Goal: Navigation & Orientation: Find specific page/section

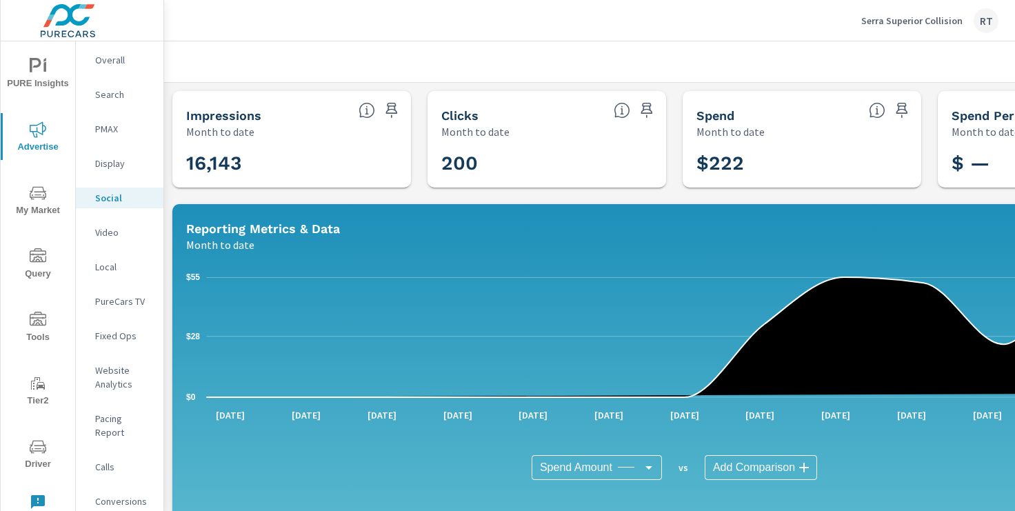
scroll to position [452, 0]
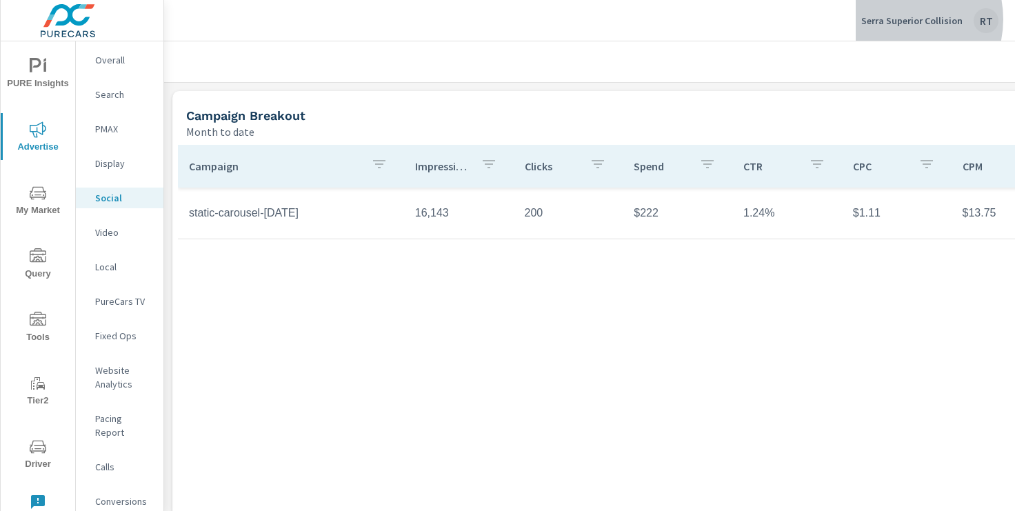
click at [897, 19] on p "Serra Superior Collision" at bounding box center [911, 20] width 101 height 12
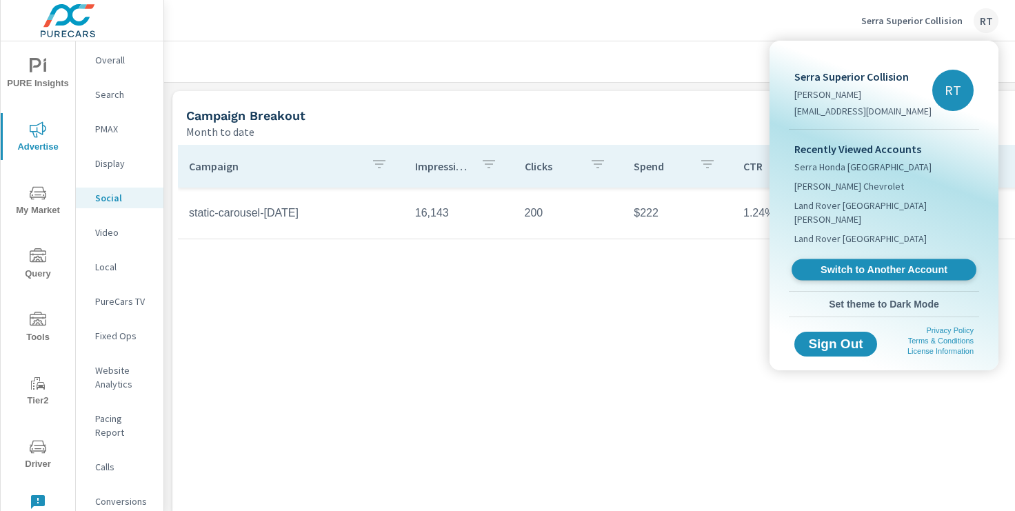
click at [844, 263] on span "Switch to Another Account" at bounding box center [883, 269] width 169 height 13
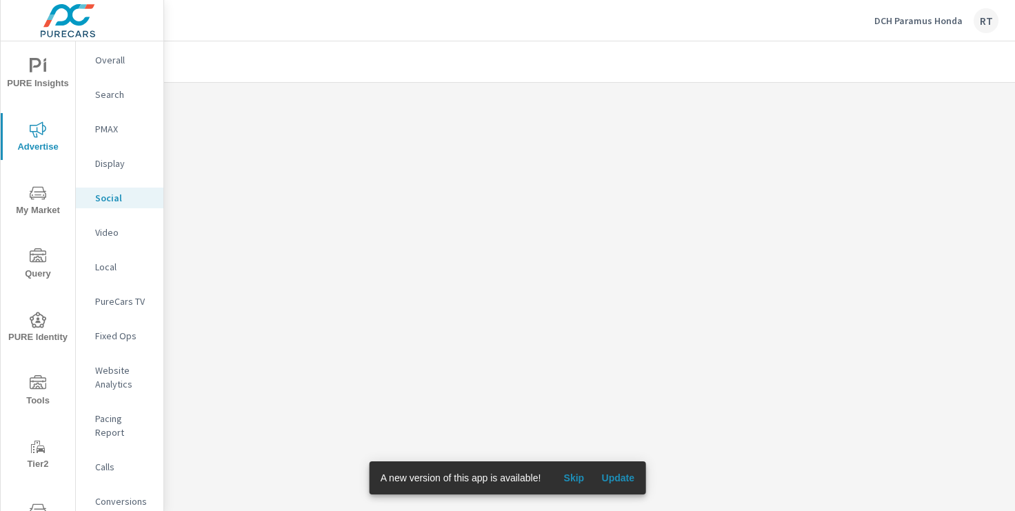
click at [574, 480] on span "Skip" at bounding box center [573, 477] width 33 height 12
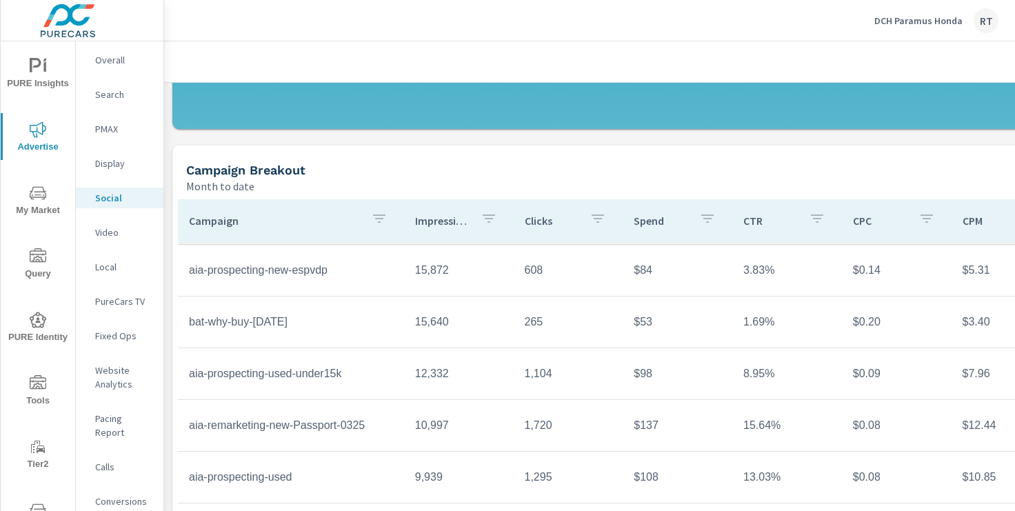
scroll to position [476, 0]
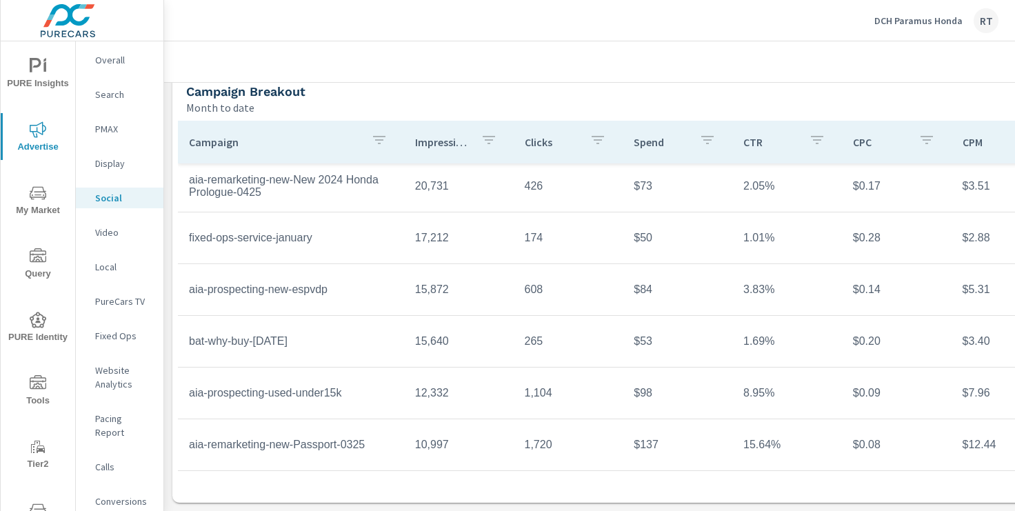
scroll to position [174, 0]
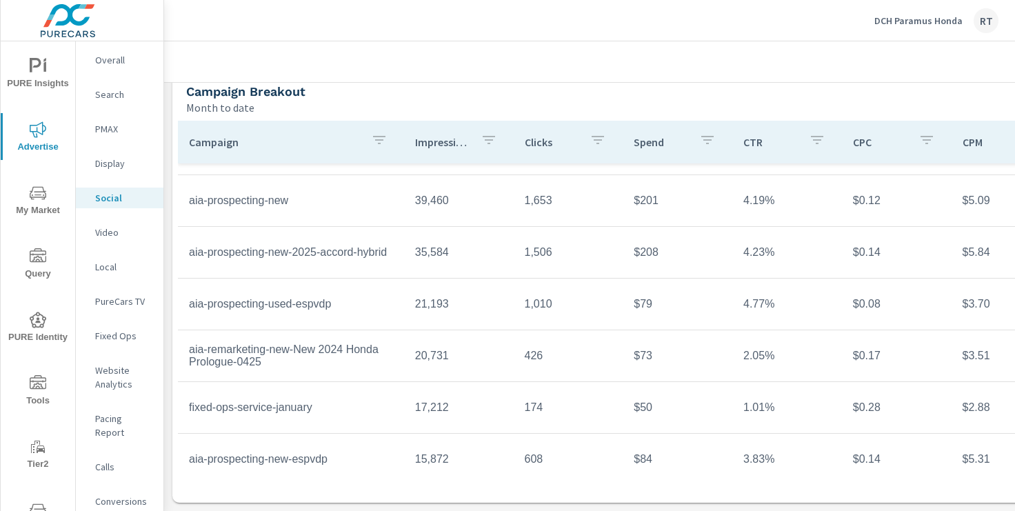
scroll to position [359, 0]
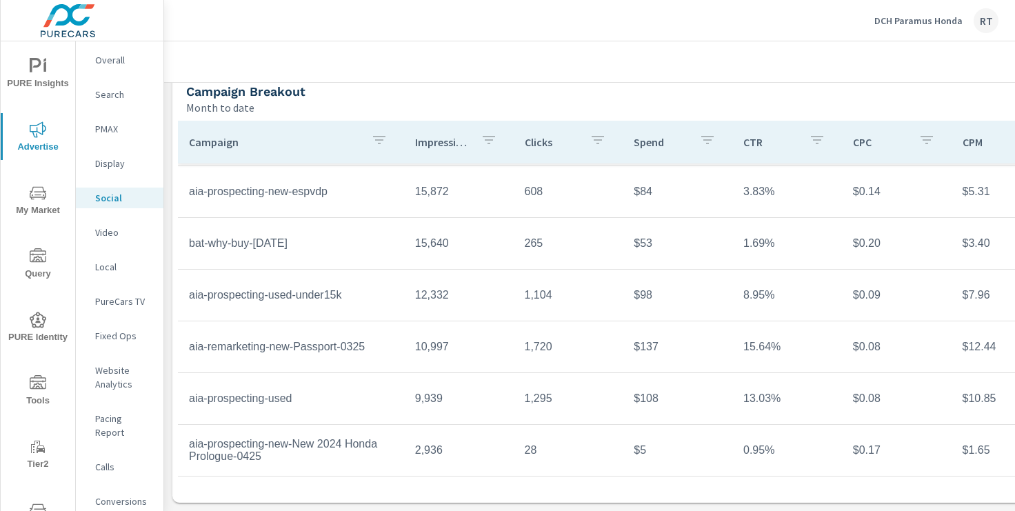
scroll to position [25, 0]
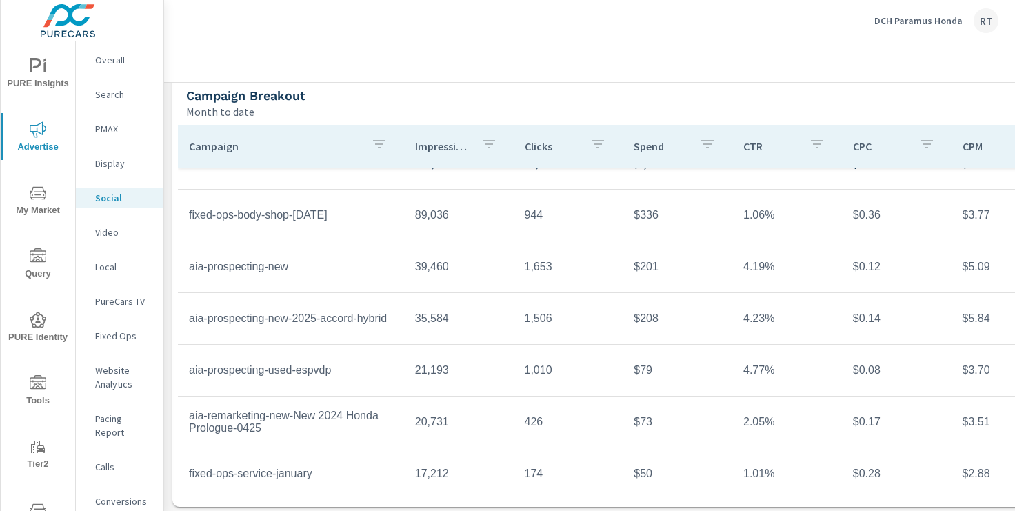
scroll to position [50, 0]
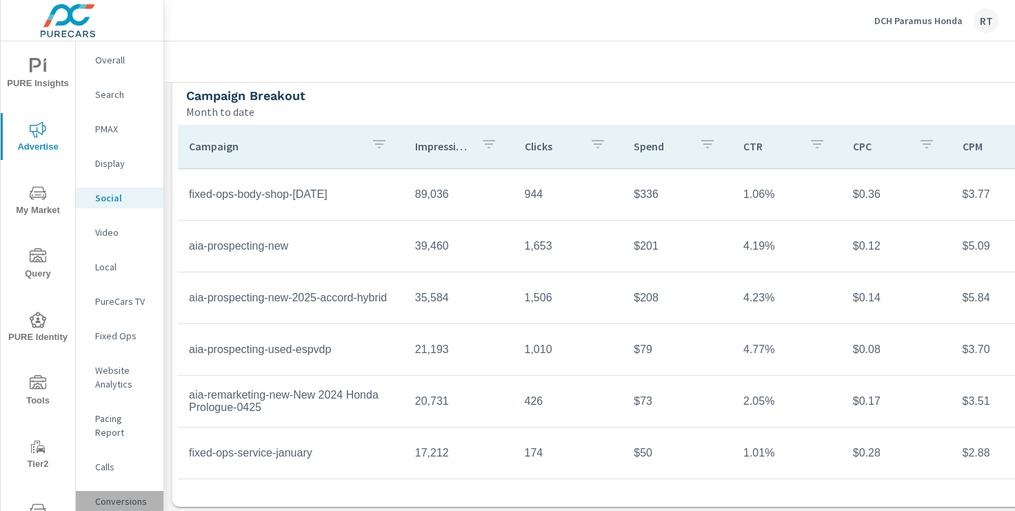
click at [103, 494] on p "Conversions" at bounding box center [123, 501] width 57 height 14
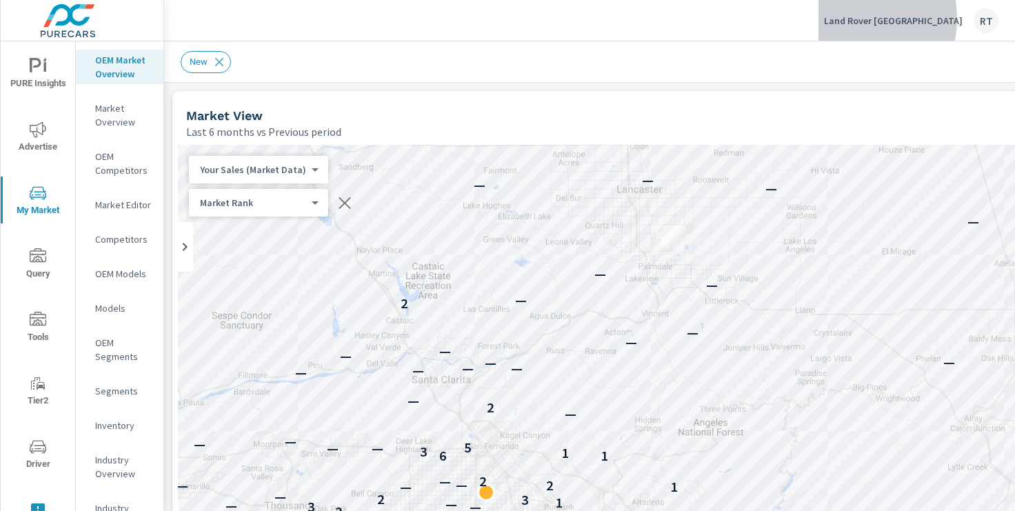
click at [894, 19] on p "Land Rover [GEOGRAPHIC_DATA]" at bounding box center [893, 20] width 139 height 12
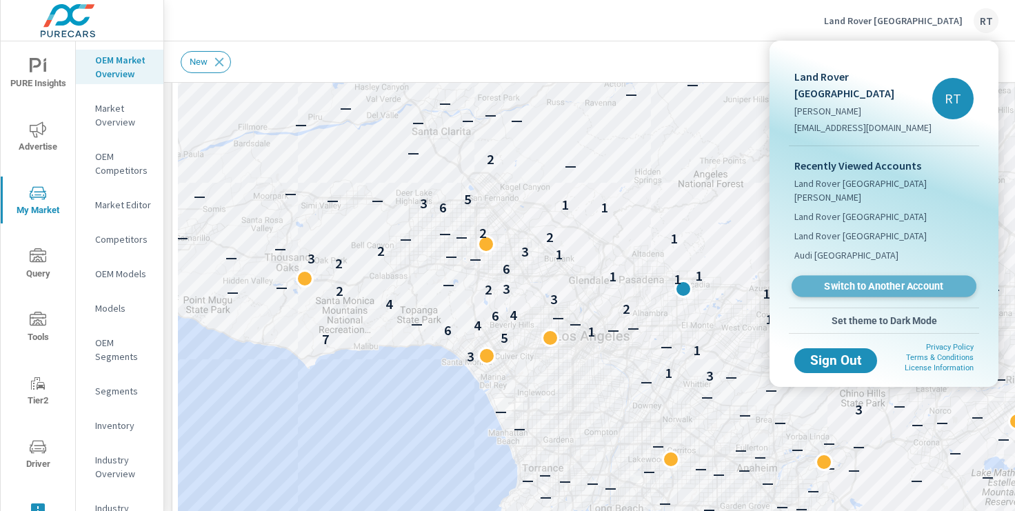
click at [844, 280] on span "Switch to Another Account" at bounding box center [883, 286] width 169 height 13
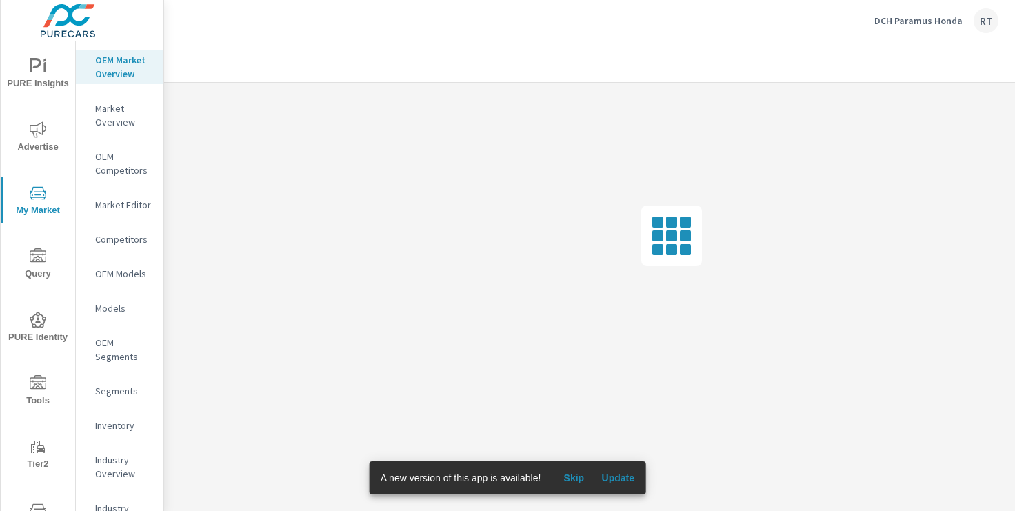
click at [578, 477] on span "Skip" at bounding box center [573, 477] width 33 height 12
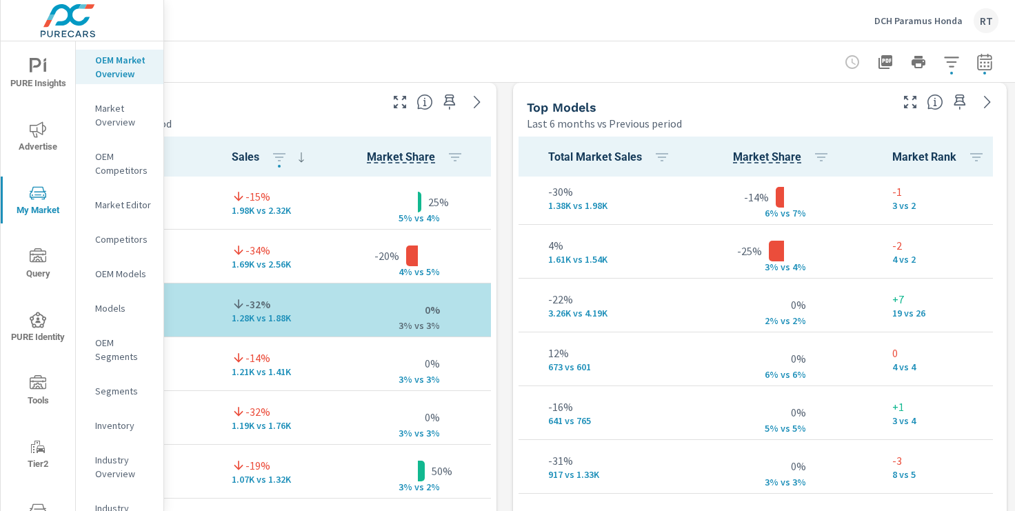
scroll to position [428, 518]
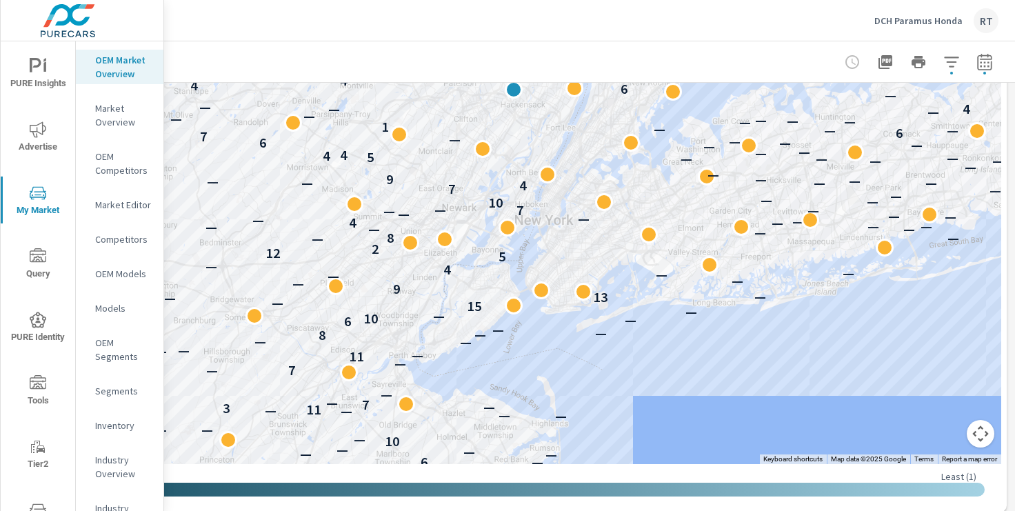
scroll to position [432, 170]
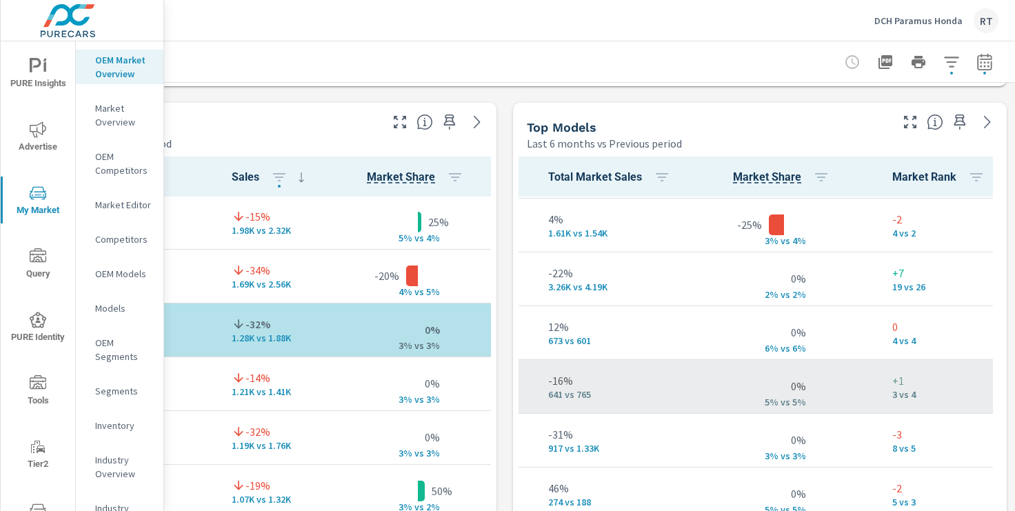
scroll to position [0, 518]
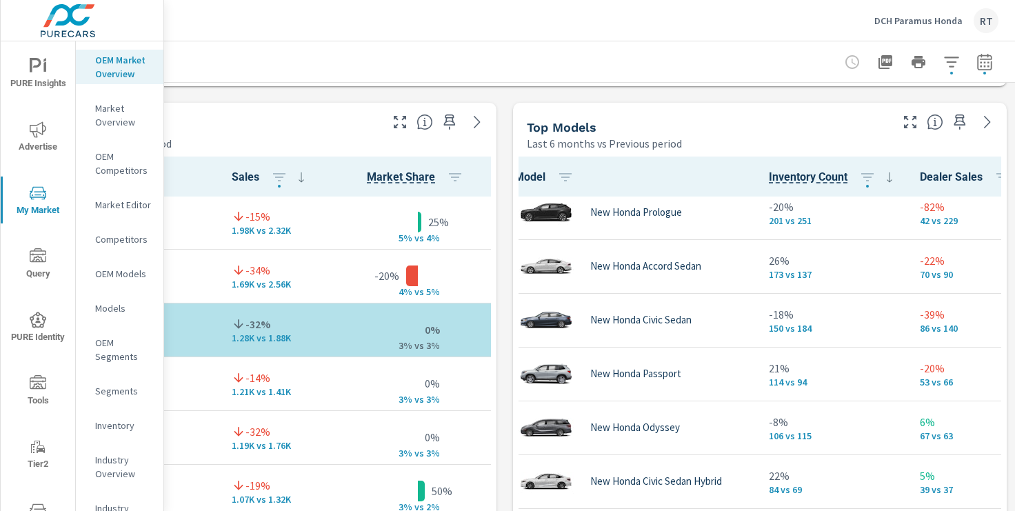
scroll to position [281, 17]
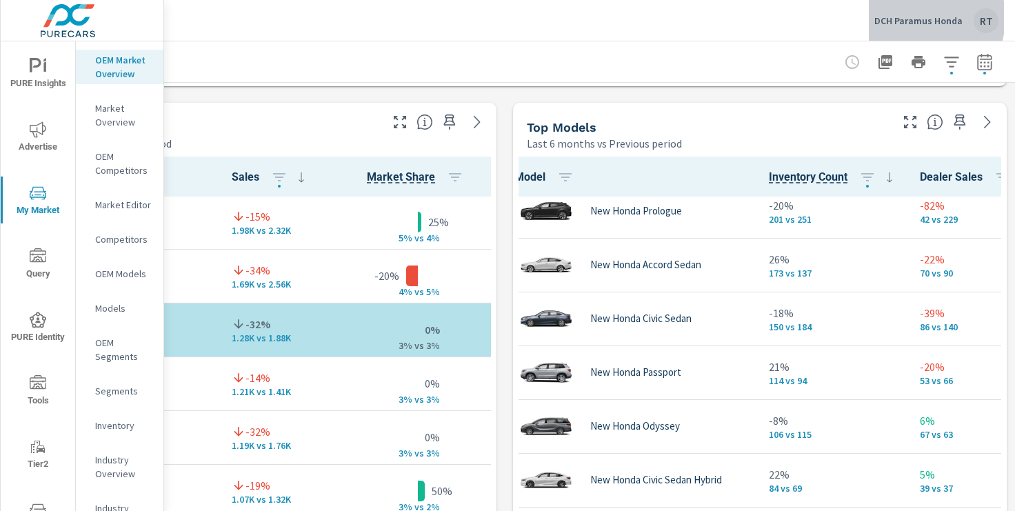
click at [918, 18] on p "DCH Paramus Honda" at bounding box center [918, 20] width 88 height 12
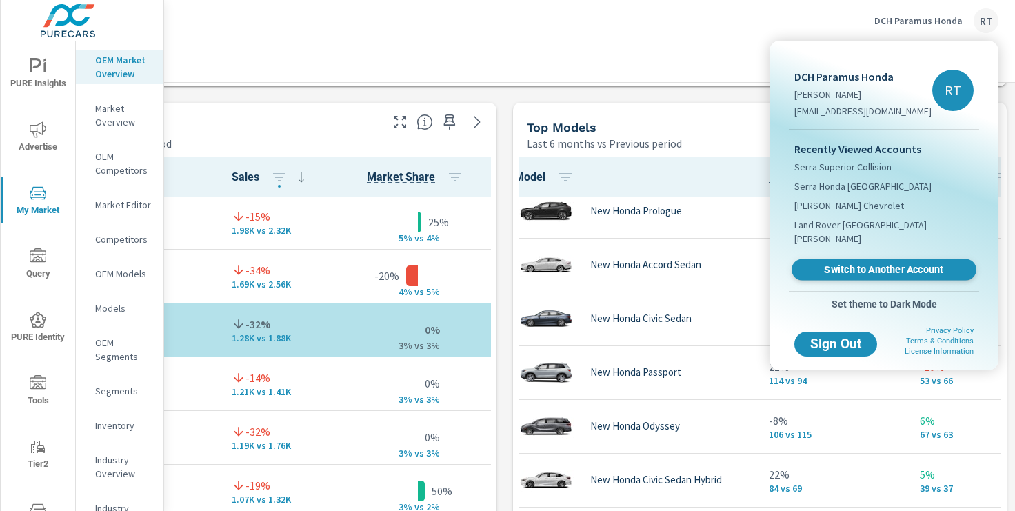
click at [820, 263] on span "Switch to Another Account" at bounding box center [883, 269] width 169 height 13
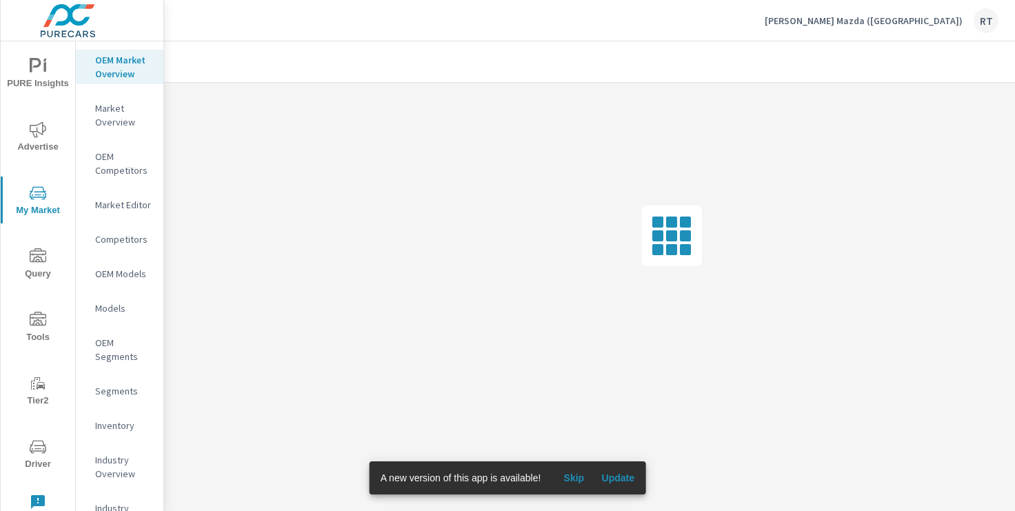
click at [577, 475] on span "Skip" at bounding box center [573, 477] width 33 height 12
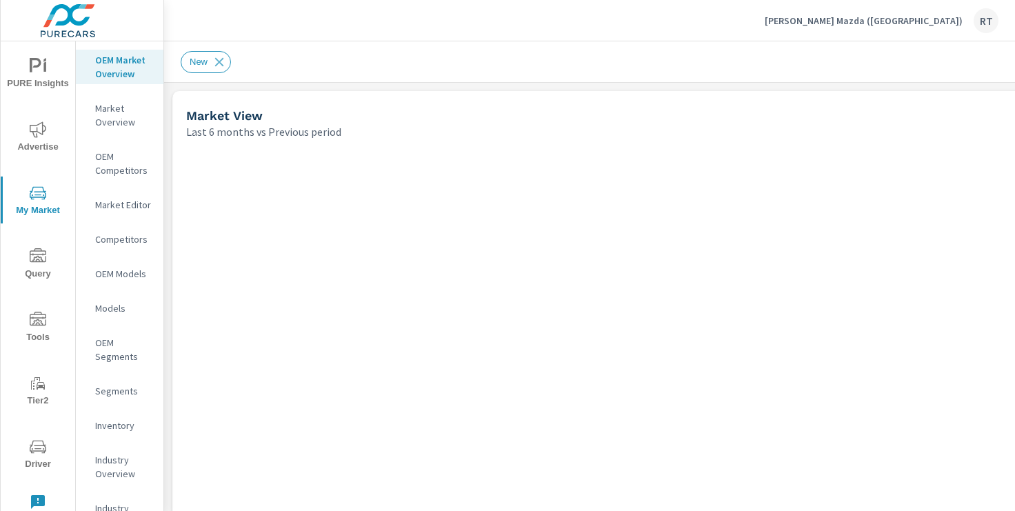
scroll to position [1, 0]
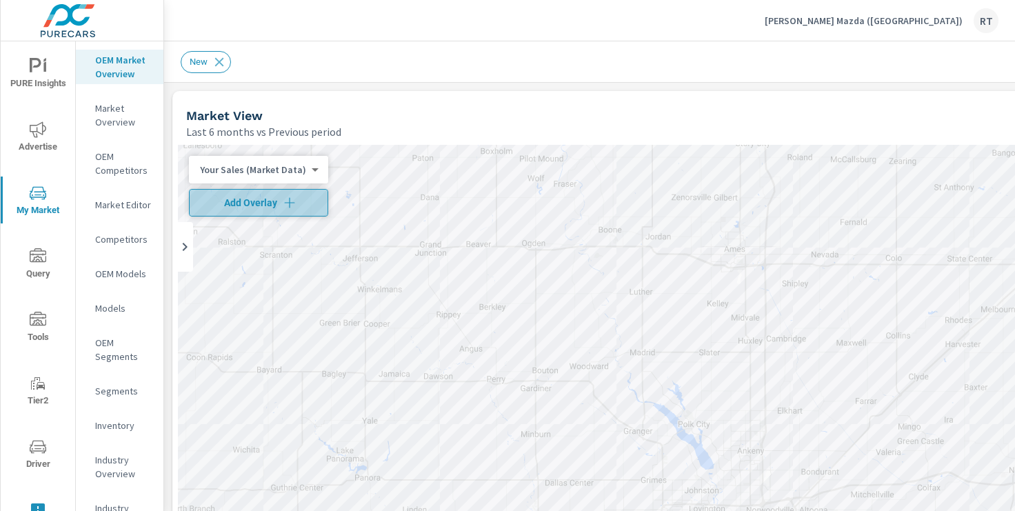
click at [283, 203] on icon "button" at bounding box center [290, 203] width 14 height 14
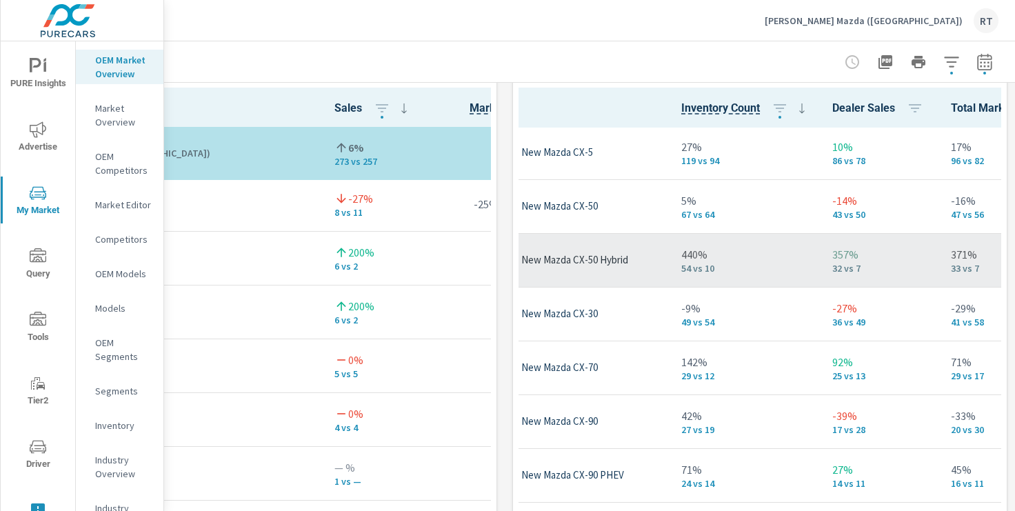
scroll to position [1, 84]
